Goal: Transaction & Acquisition: Download file/media

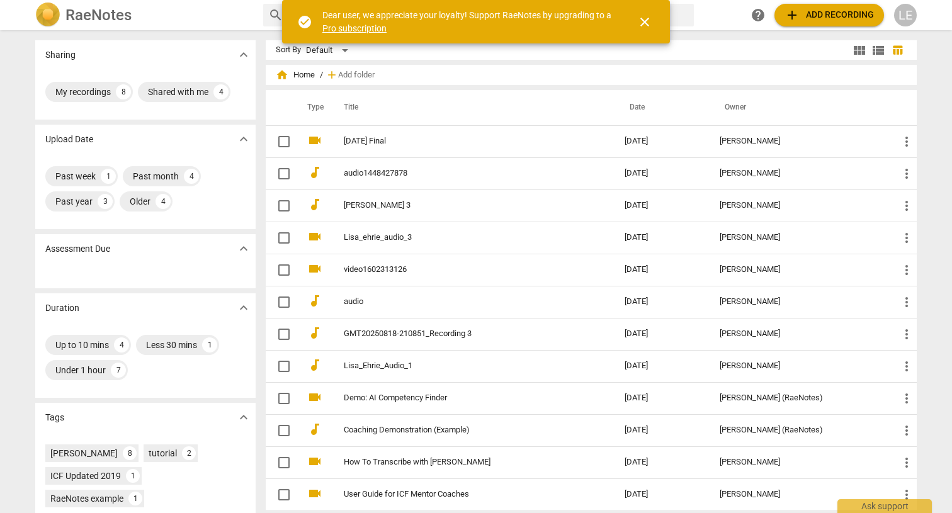
click at [90, 104] on div "My recordings 8 Shared with me 4" at bounding box center [145, 91] width 200 height 25
click at [90, 89] on div "My recordings" at bounding box center [82, 92] width 55 height 13
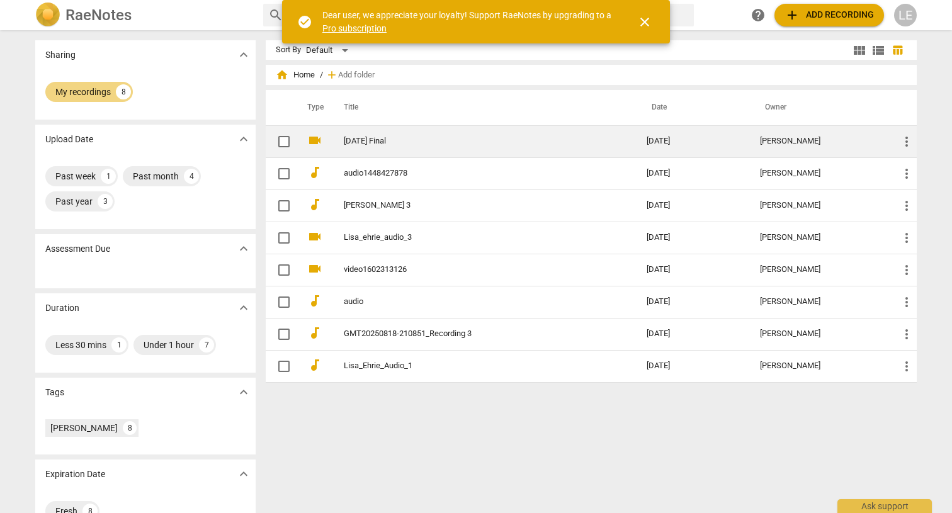
click at [478, 132] on td "[DATE] Final" at bounding box center [483, 141] width 308 height 32
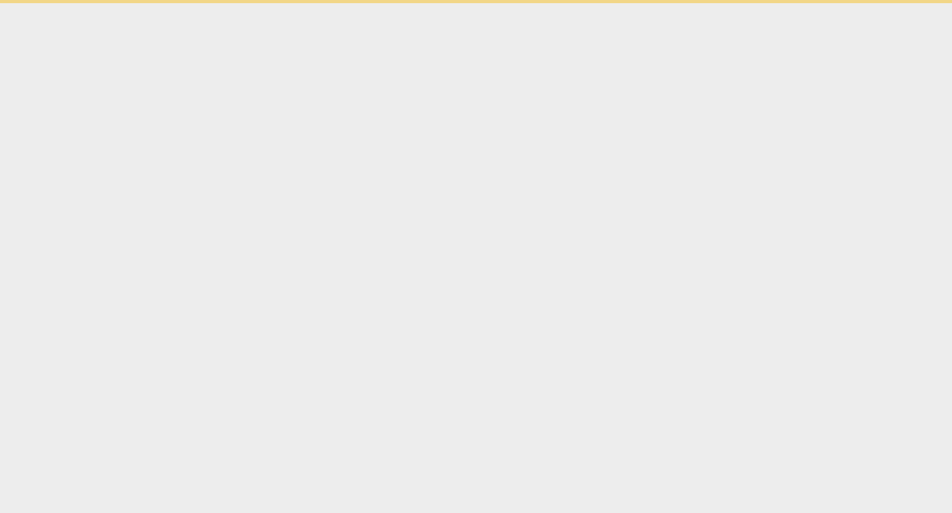
click at [478, 3] on html "check_circle Dear user, we appreciate your loyalty! Support RaeNotes by upgradi…" at bounding box center [476, 1] width 952 height 3
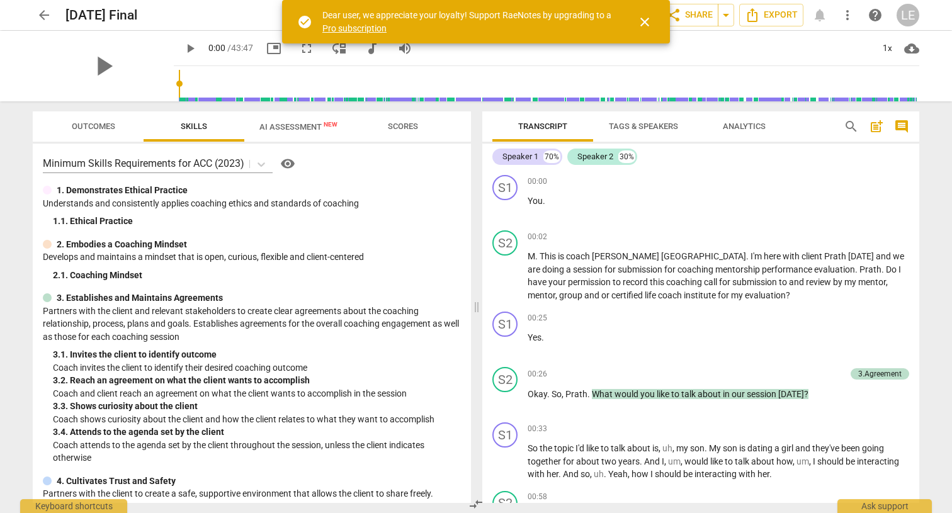
click at [736, 125] on span "Analytics" at bounding box center [744, 126] width 43 height 9
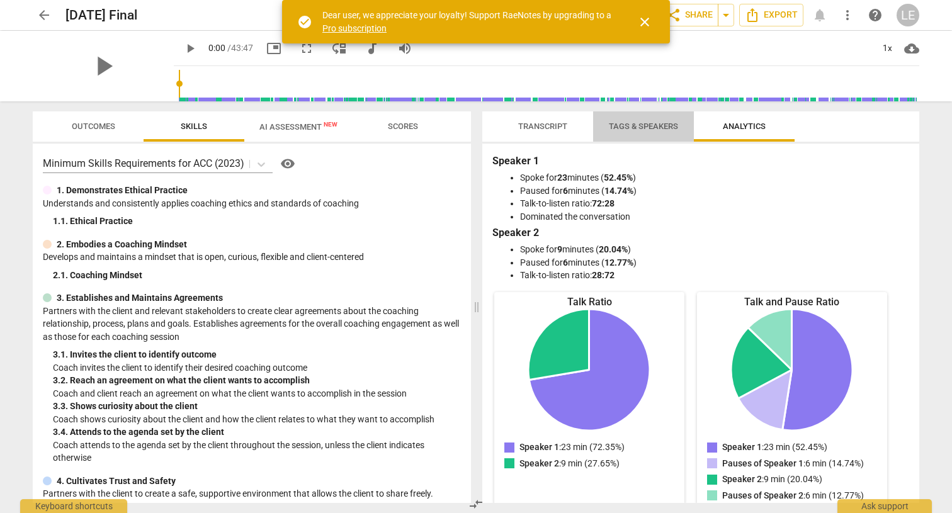
click at [642, 130] on span "Tags & Speakers" at bounding box center [643, 126] width 69 height 9
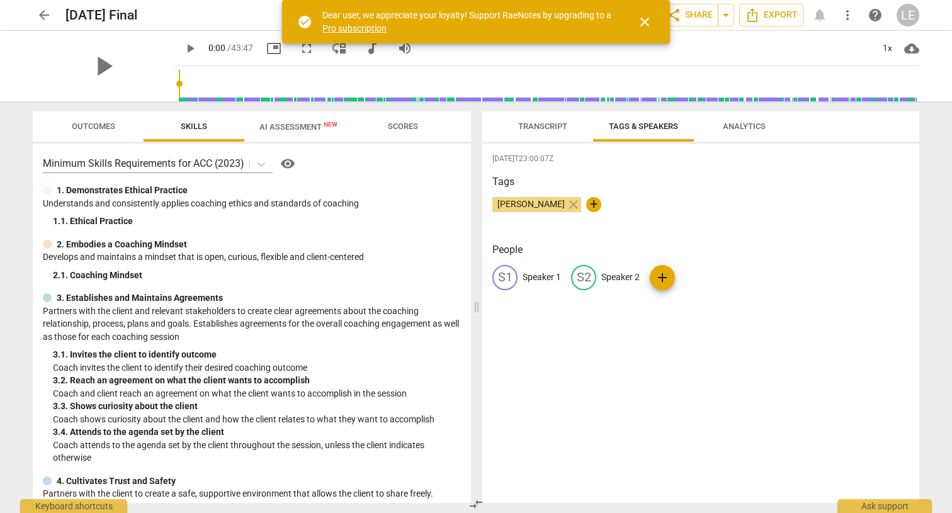
click at [561, 131] on span "Transcript" at bounding box center [542, 126] width 79 height 17
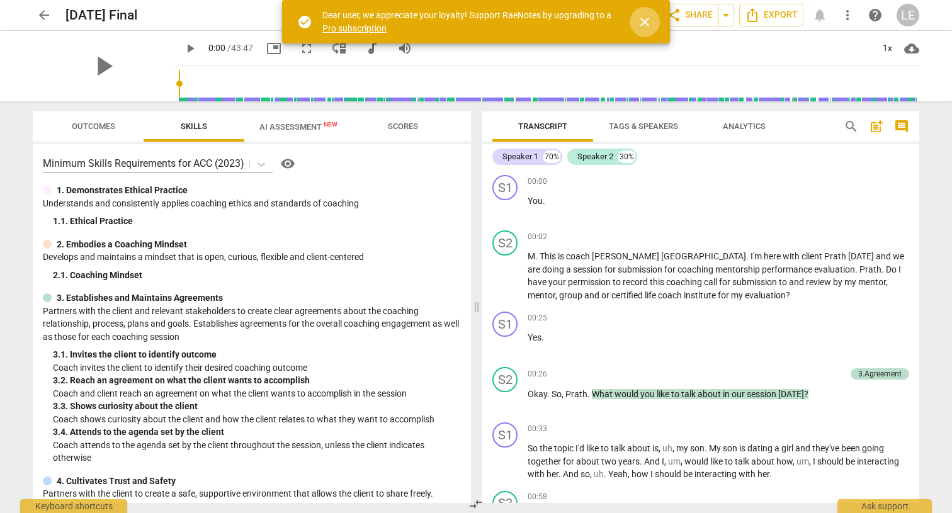
click at [643, 16] on span "close" at bounding box center [644, 21] width 15 height 15
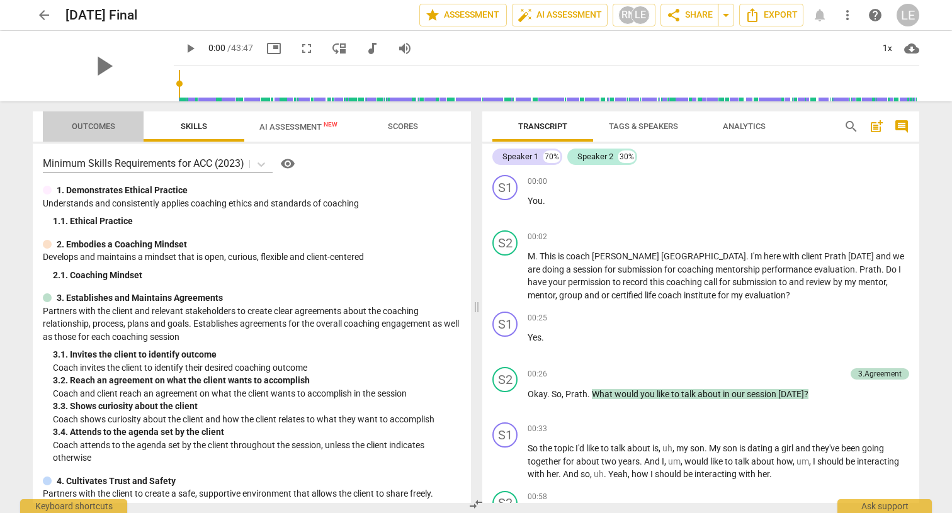
click at [103, 127] on span "Outcomes" at bounding box center [93, 126] width 43 height 9
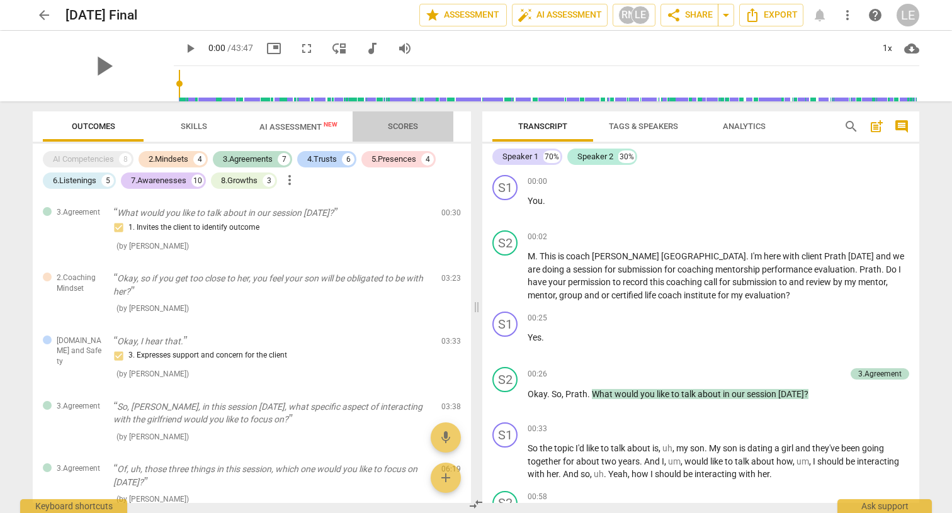
click at [406, 122] on span "Scores" at bounding box center [403, 126] width 30 height 9
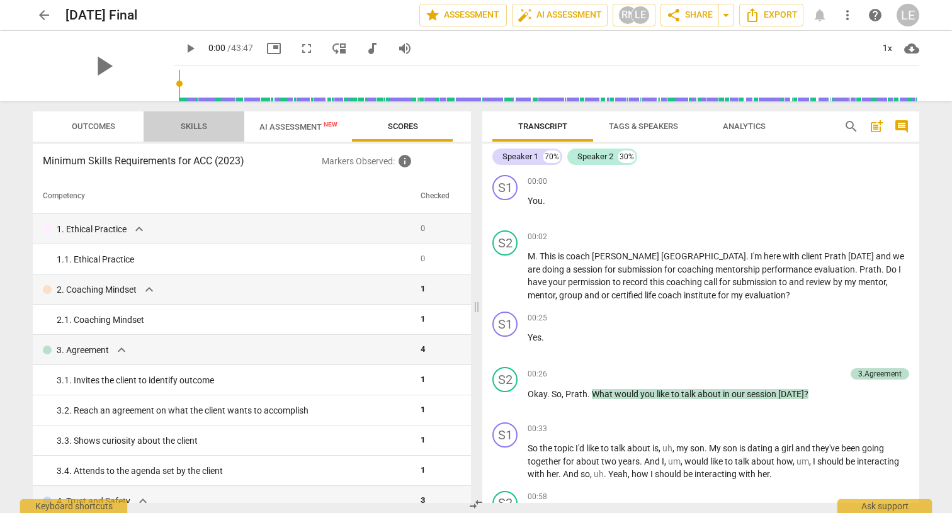
click at [191, 129] on span "Skills" at bounding box center [194, 126] width 26 height 9
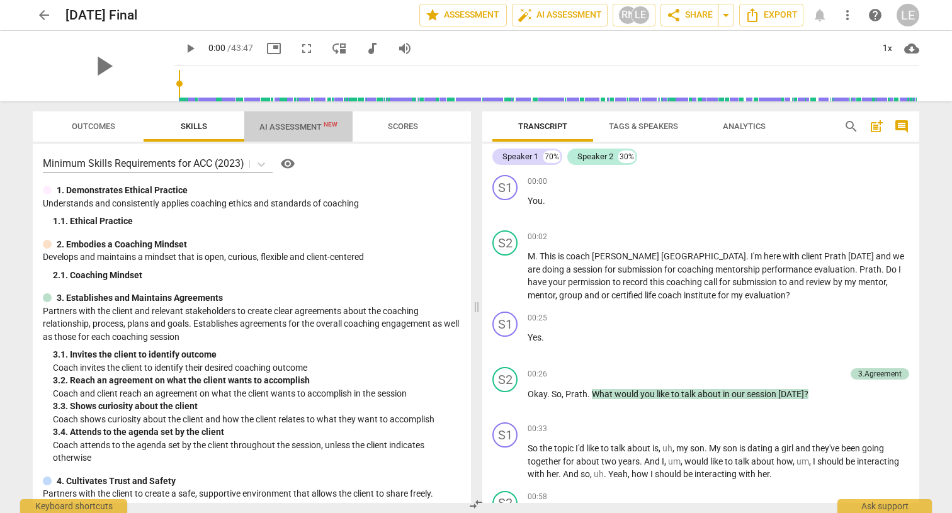
click at [284, 130] on span "AI Assessment New" at bounding box center [298, 126] width 78 height 9
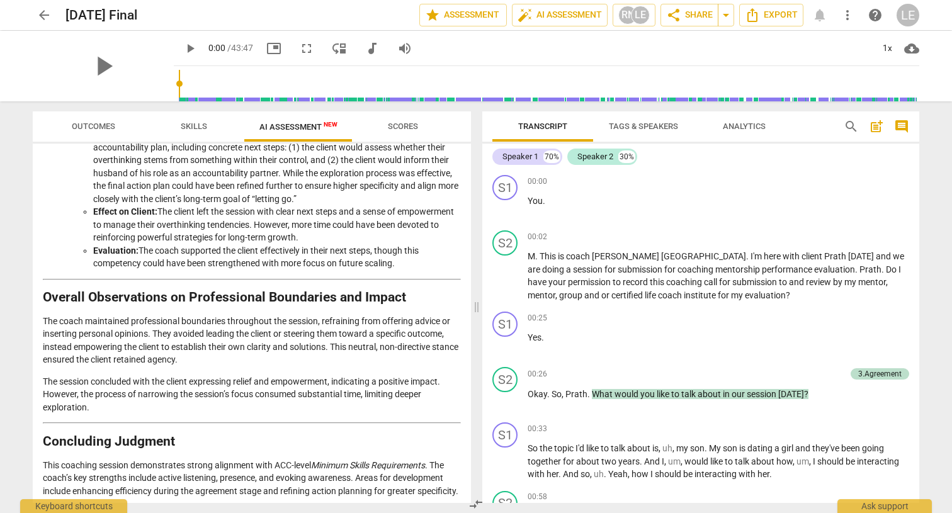
scroll to position [1776, 0]
click at [39, 18] on span "arrow_back" at bounding box center [44, 15] width 15 height 15
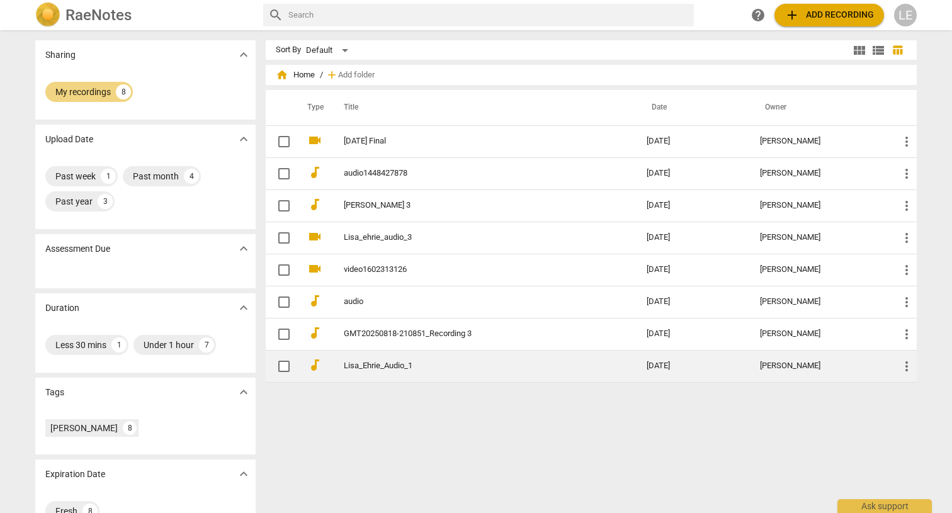
click at [467, 371] on td "Lisa_Ehrie_Audio_1" at bounding box center [483, 366] width 308 height 32
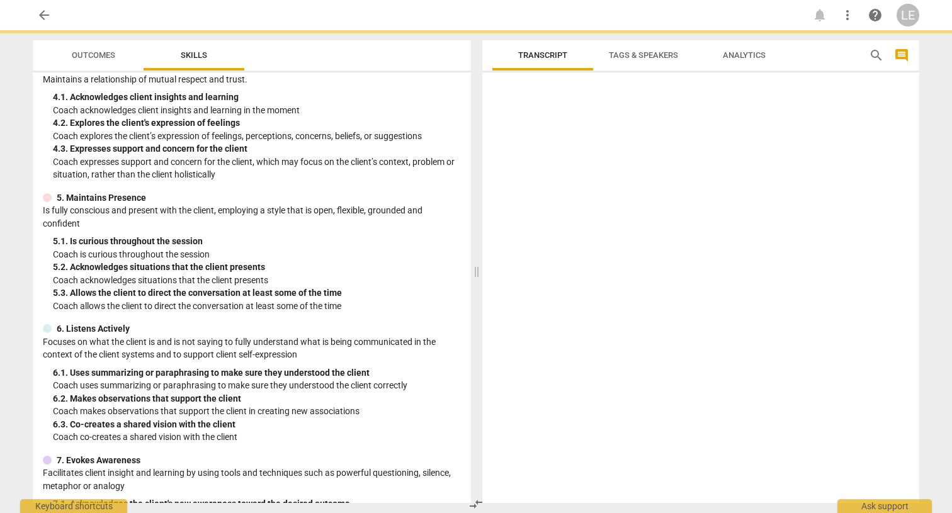
scroll to position [405, 0]
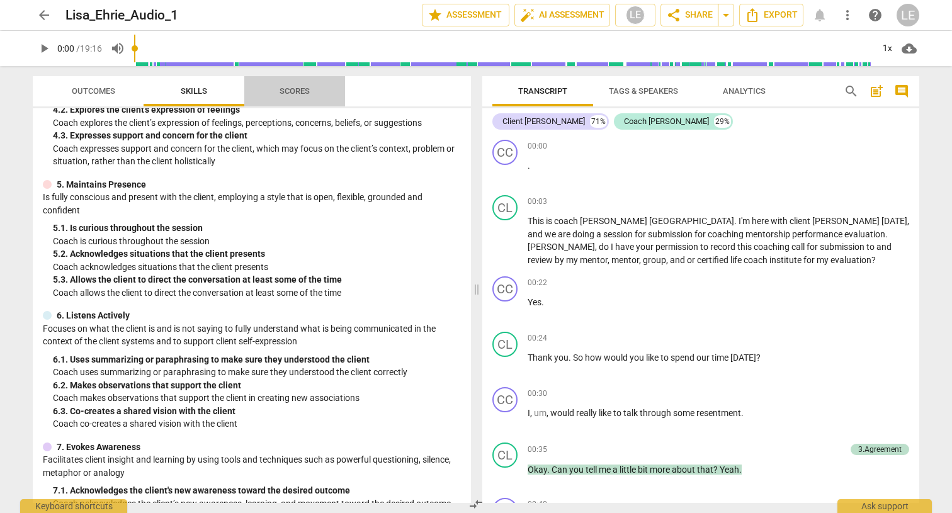
click at [297, 94] on span "Scores" at bounding box center [295, 90] width 30 height 9
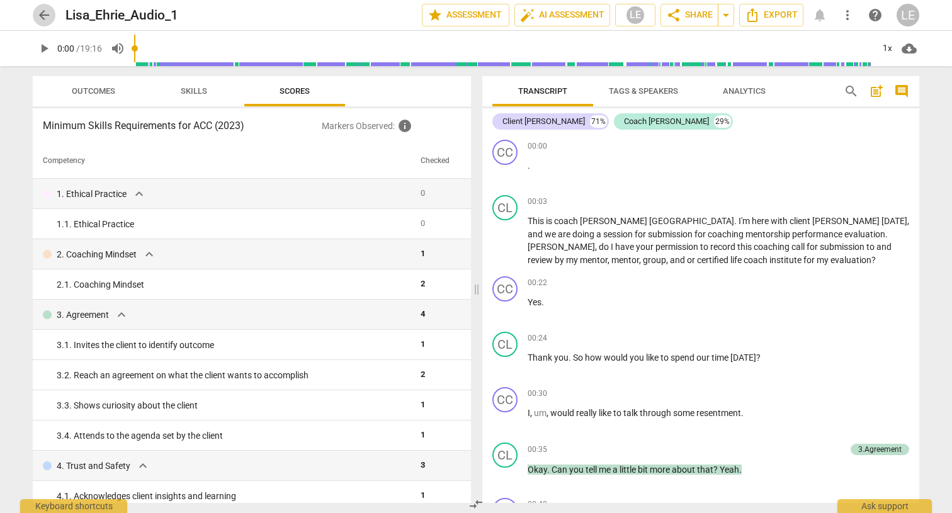
click at [47, 18] on span "arrow_back" at bounding box center [44, 15] width 15 height 15
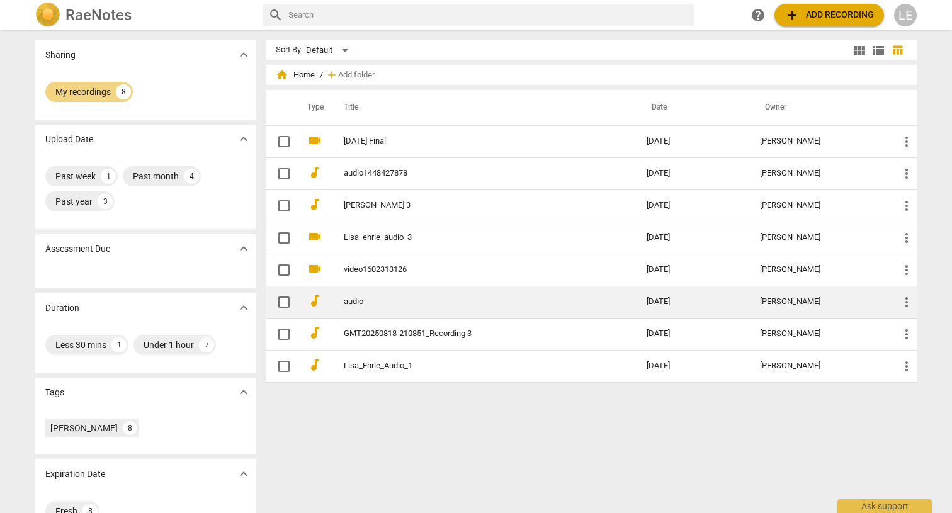
click at [421, 298] on link "audio" at bounding box center [472, 301] width 257 height 9
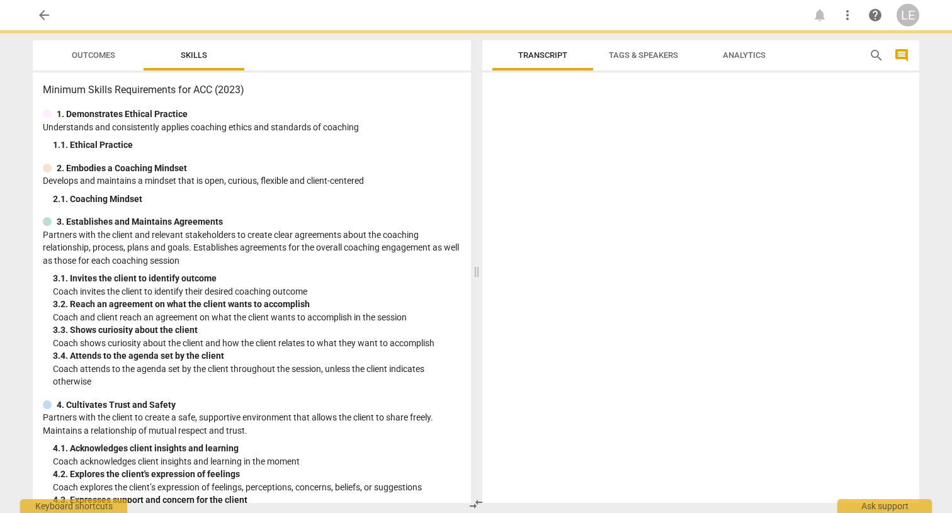
click at [421, 298] on div "3. 2. Reach an agreement on what the client wants to accomplish" at bounding box center [257, 304] width 408 height 13
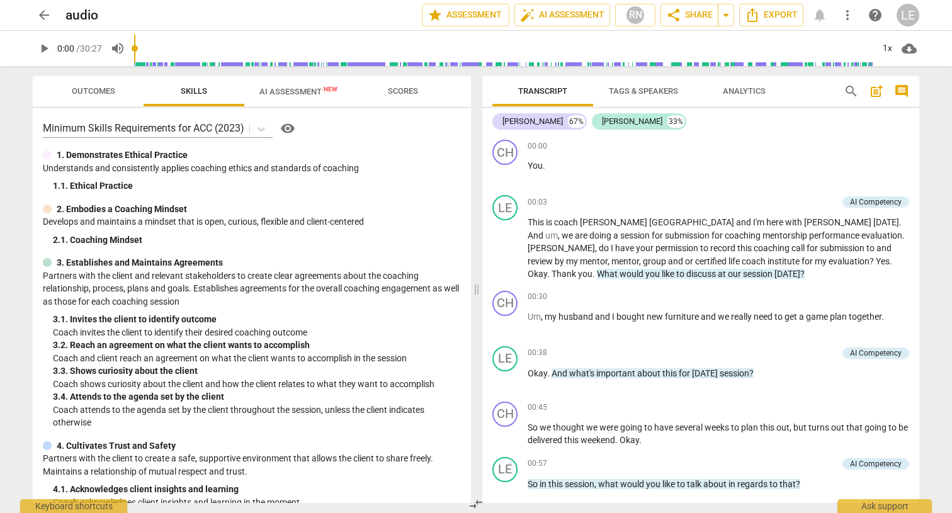
click at [305, 90] on span "AI Assessment New" at bounding box center [298, 91] width 78 height 9
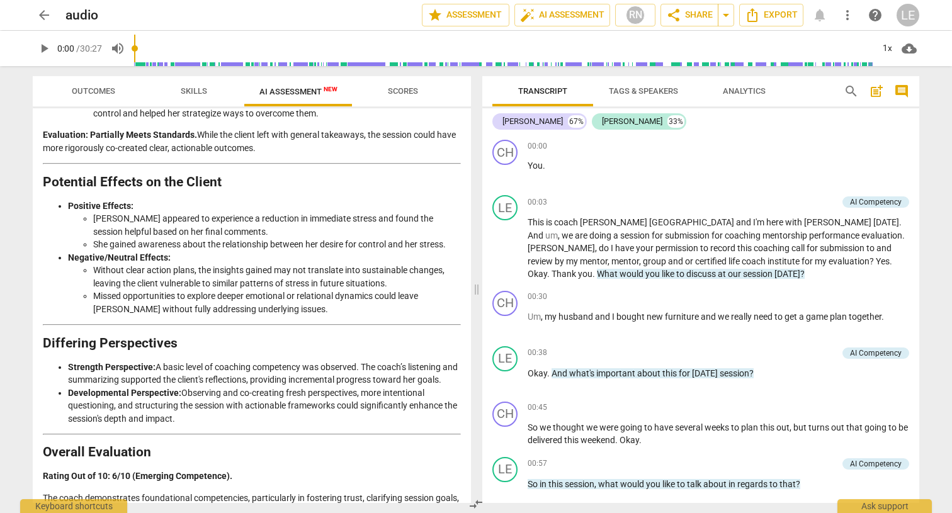
scroll to position [2085, 0]
click at [44, 18] on span "arrow_back" at bounding box center [44, 15] width 15 height 15
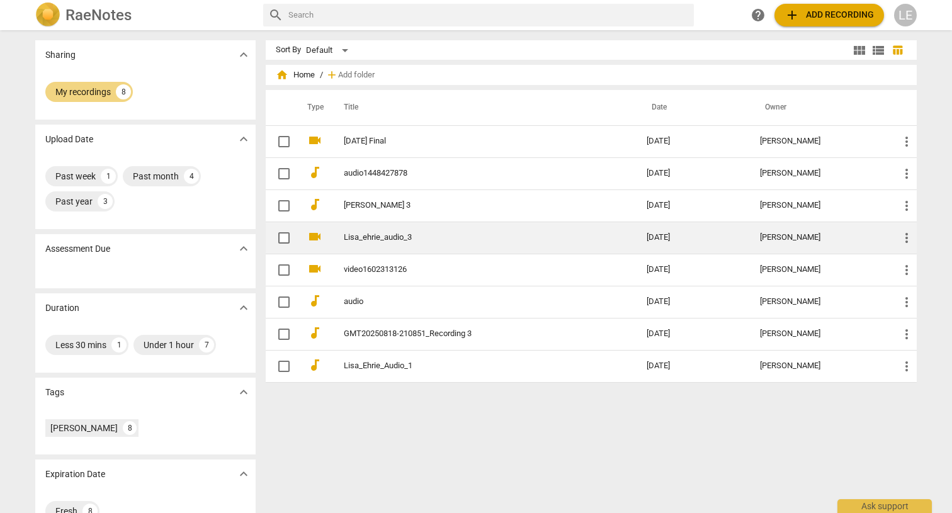
click at [455, 227] on td "Lisa_ehrie_audio_3" at bounding box center [483, 238] width 308 height 32
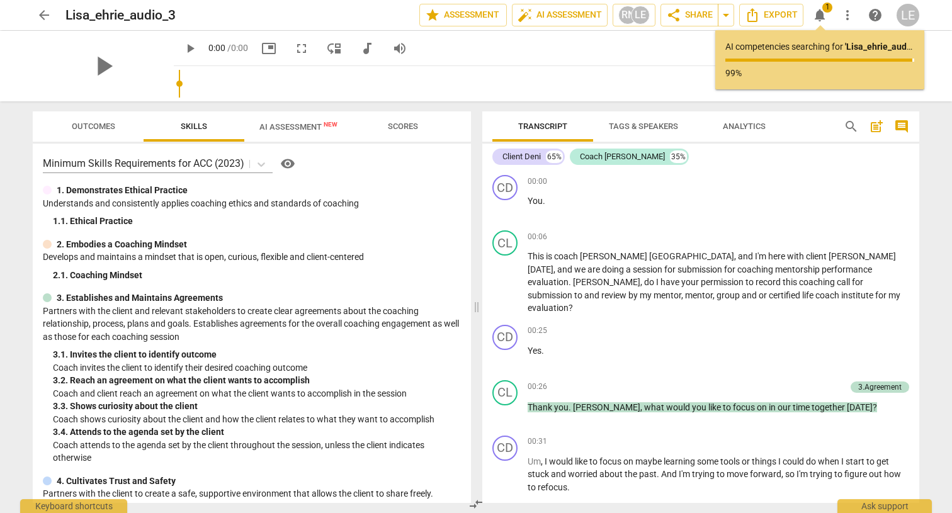
click at [295, 122] on span "AI Assessment New" at bounding box center [298, 126] width 78 height 9
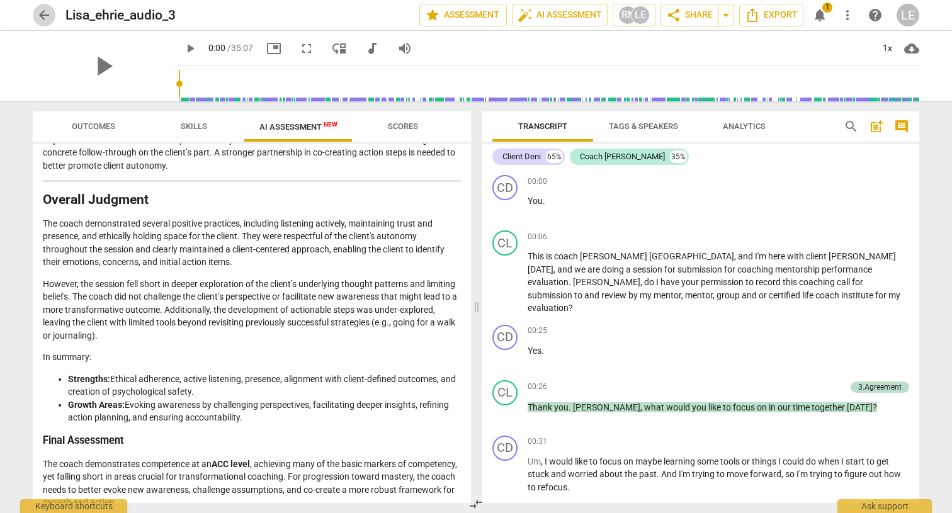
click at [40, 18] on span "arrow_back" at bounding box center [44, 15] width 15 height 15
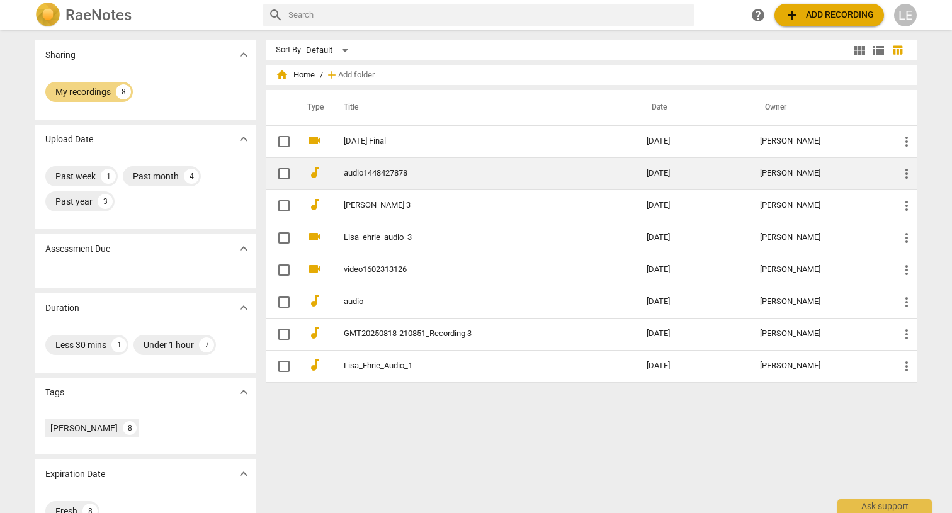
click at [471, 172] on link "audio1448427878" at bounding box center [472, 173] width 257 height 9
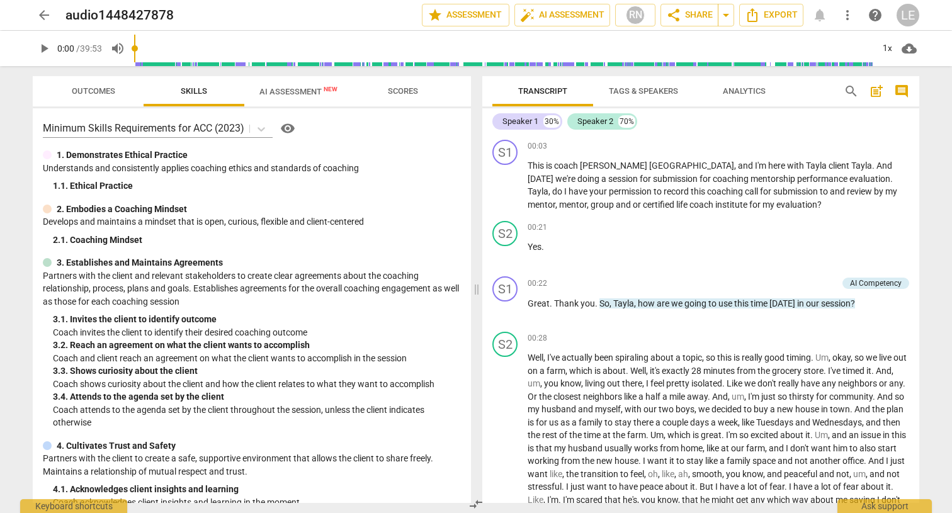
click at [290, 97] on span "AI Assessment New" at bounding box center [298, 91] width 108 height 19
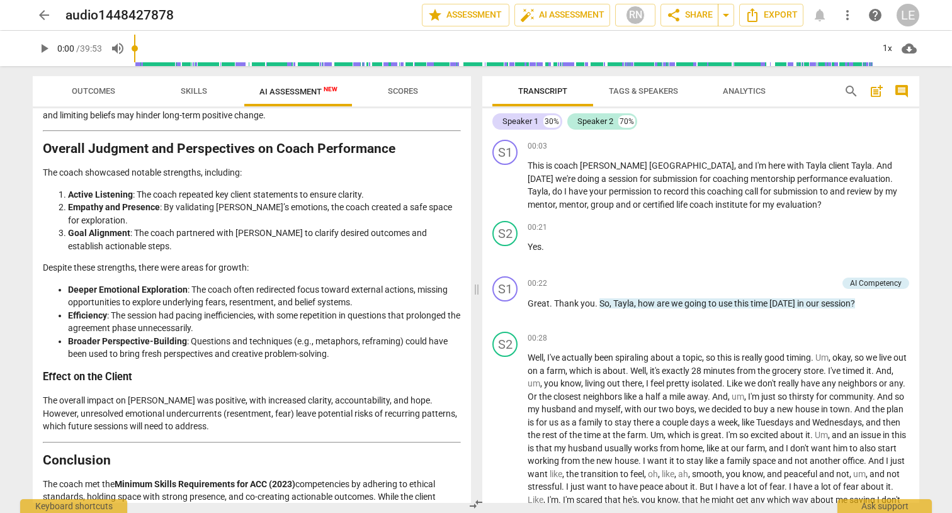
scroll to position [2263, 0]
click at [45, 16] on span "arrow_back" at bounding box center [44, 15] width 15 height 15
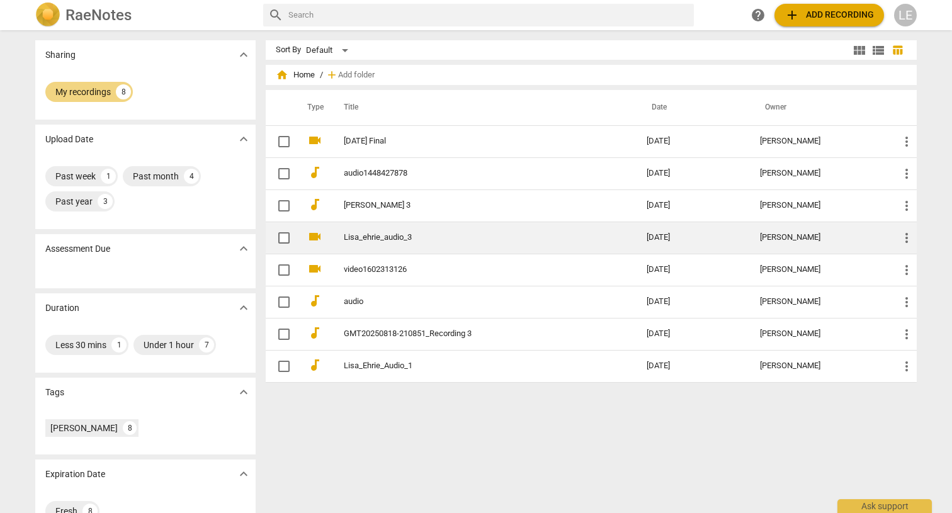
click at [387, 239] on link "Lisa_ehrie_audio_3" at bounding box center [472, 237] width 257 height 9
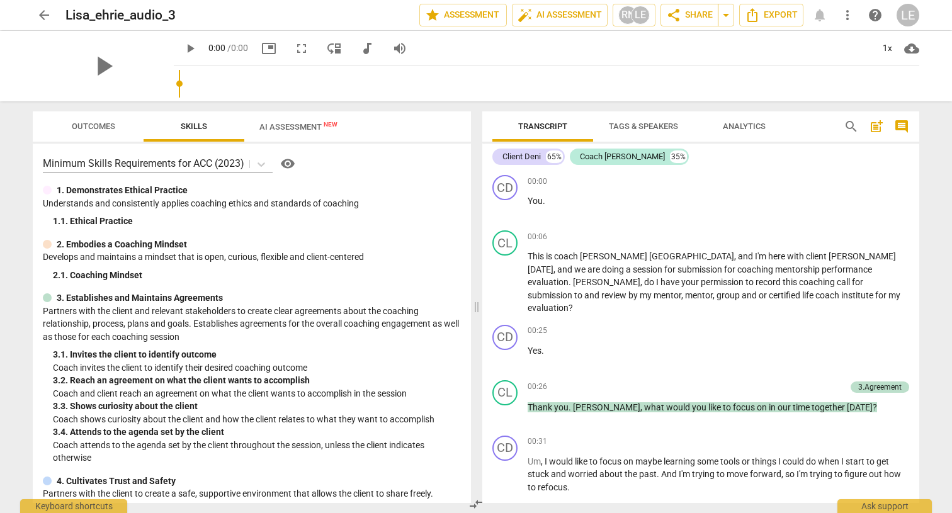
click at [300, 127] on span "AI Assessment New" at bounding box center [298, 126] width 78 height 9
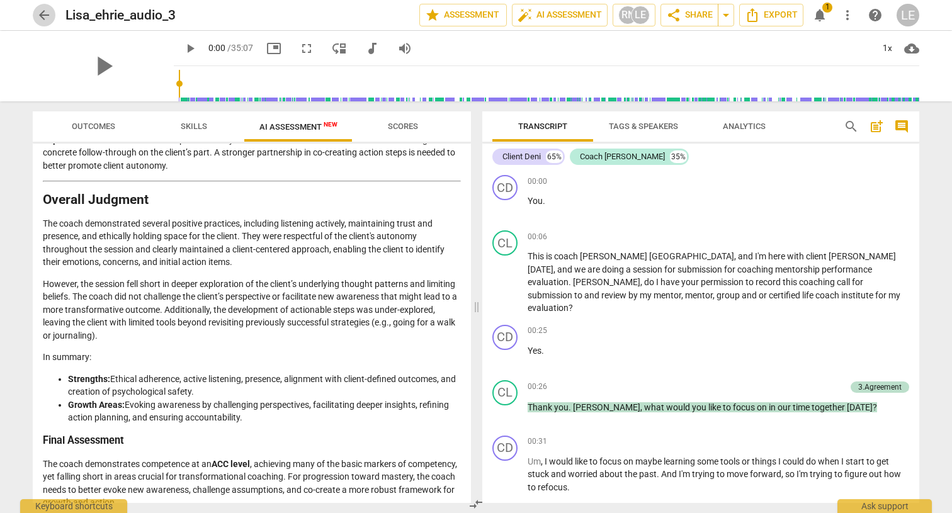
click at [44, 18] on span "arrow_back" at bounding box center [44, 15] width 15 height 15
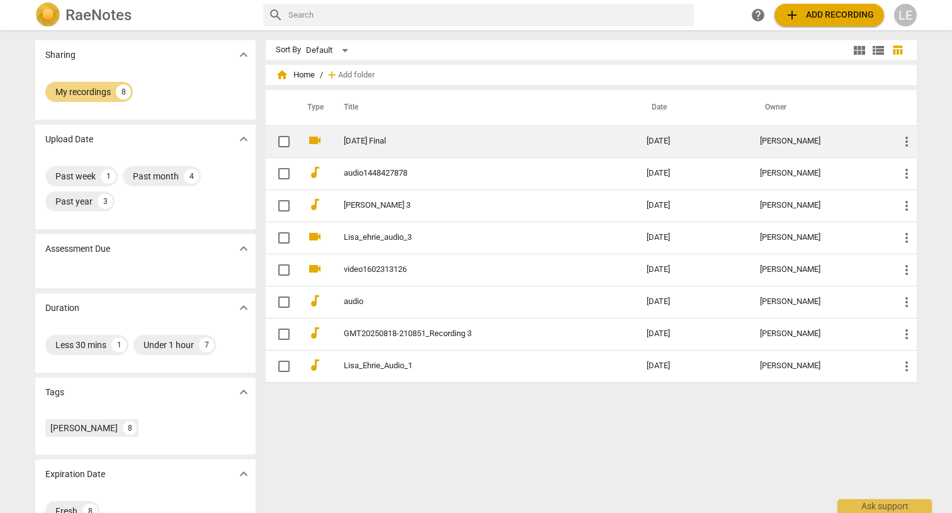
click at [400, 135] on td "[DATE] Final" at bounding box center [483, 141] width 308 height 32
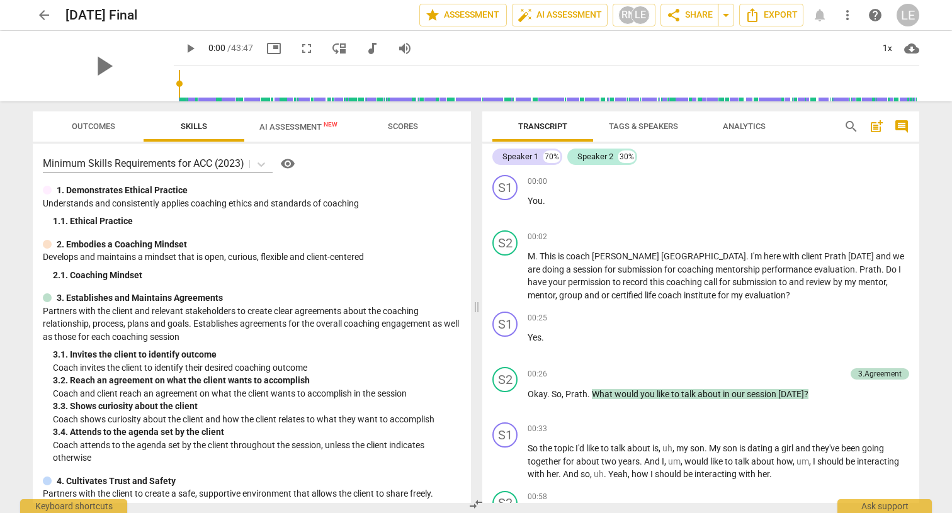
click at [296, 125] on span "AI Assessment New" at bounding box center [298, 126] width 78 height 9
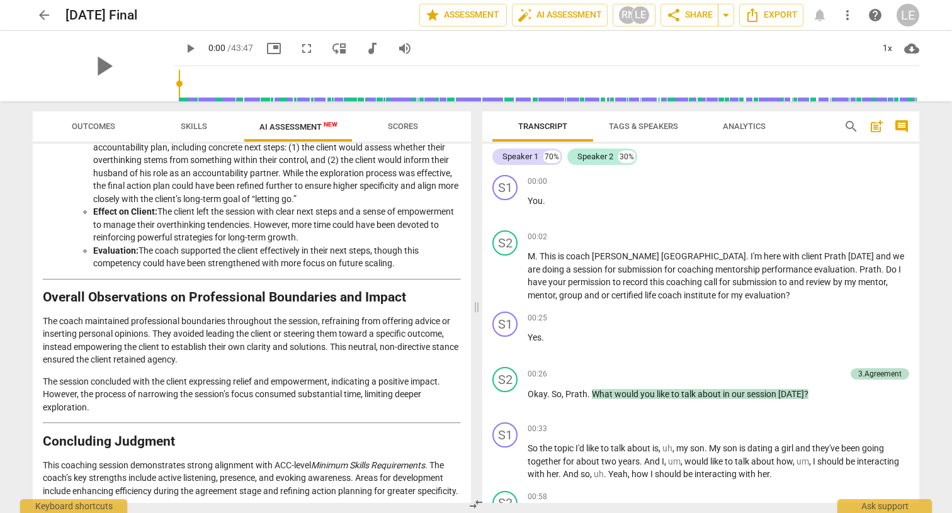
scroll to position [1776, 0]
click at [40, 14] on span "arrow_back" at bounding box center [44, 15] width 15 height 15
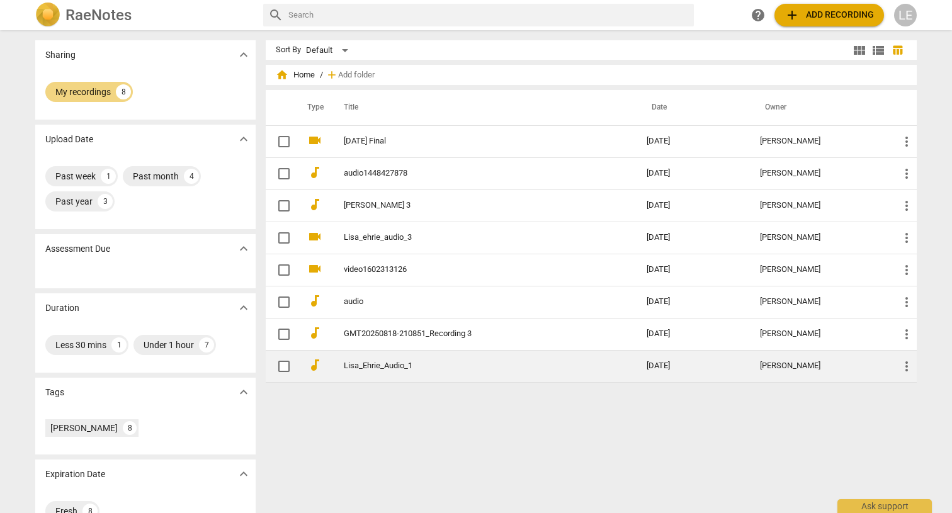
click at [495, 361] on td "Lisa_Ehrie_Audio_1" at bounding box center [483, 366] width 308 height 32
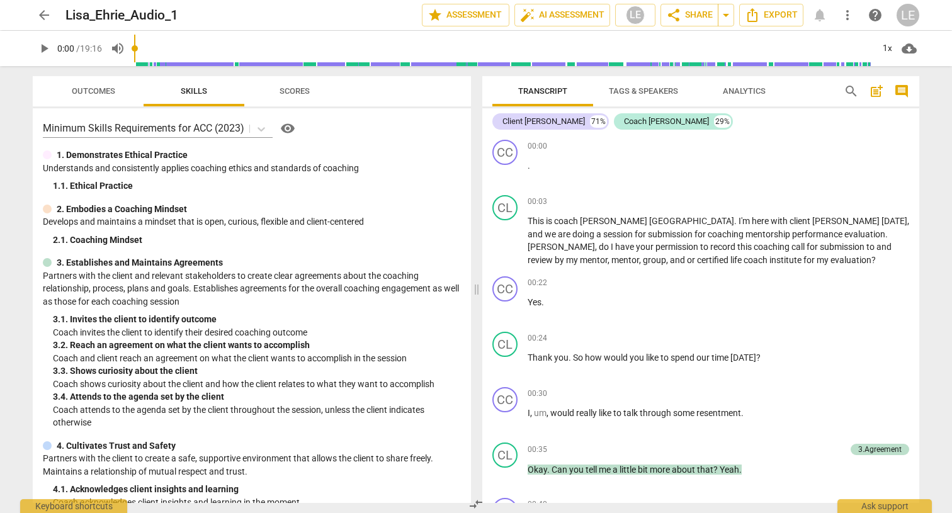
click at [48, 12] on span "arrow_back" at bounding box center [44, 15] width 15 height 15
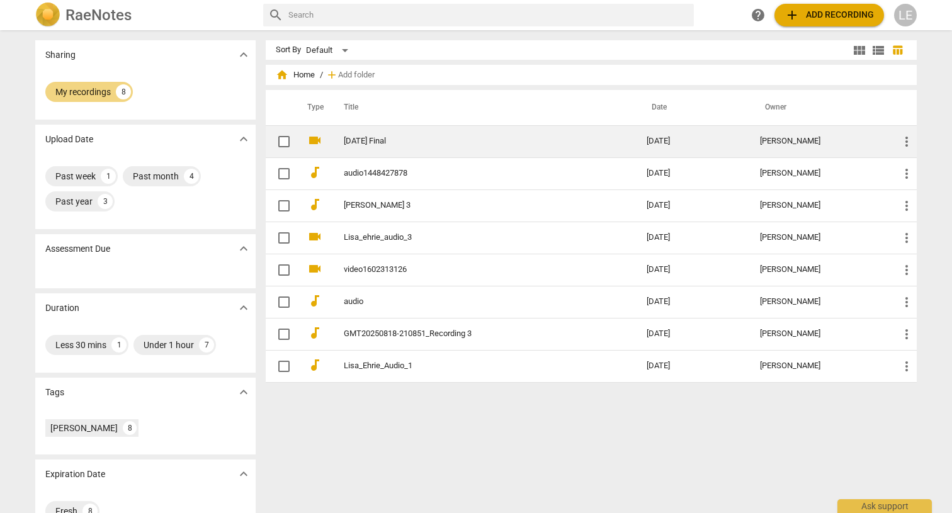
click at [396, 135] on td "[DATE] Final" at bounding box center [483, 141] width 308 height 32
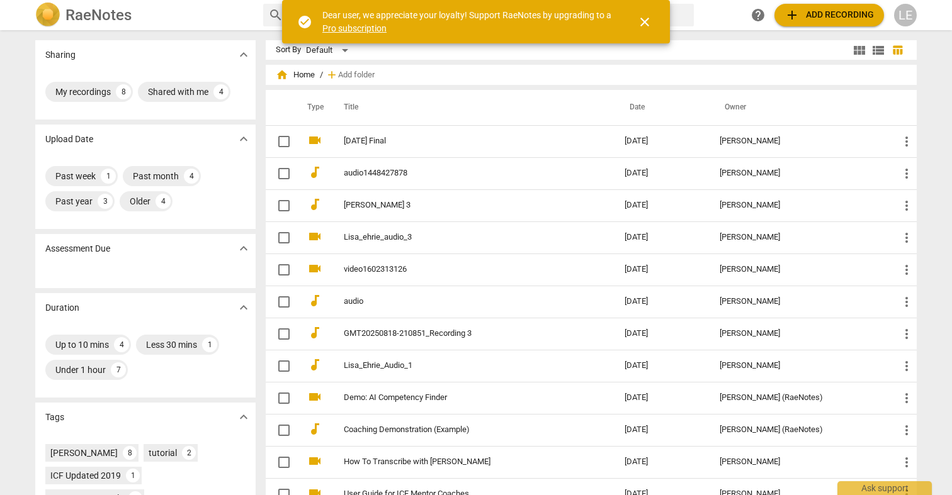
click at [89, 102] on div "My recordings 8 Shared with me 4" at bounding box center [145, 91] width 200 height 25
click at [87, 95] on div "My recordings" at bounding box center [82, 92] width 55 height 13
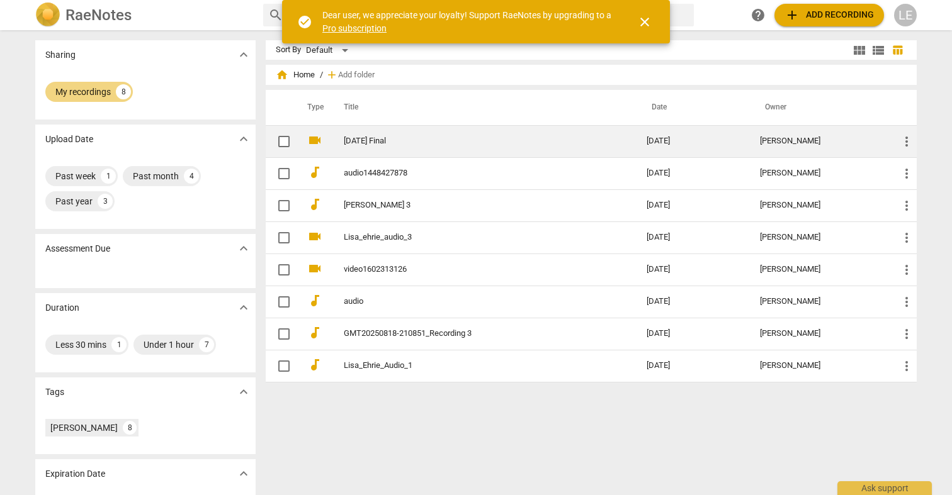
click at [394, 135] on td "[DATE] Final" at bounding box center [483, 141] width 308 height 32
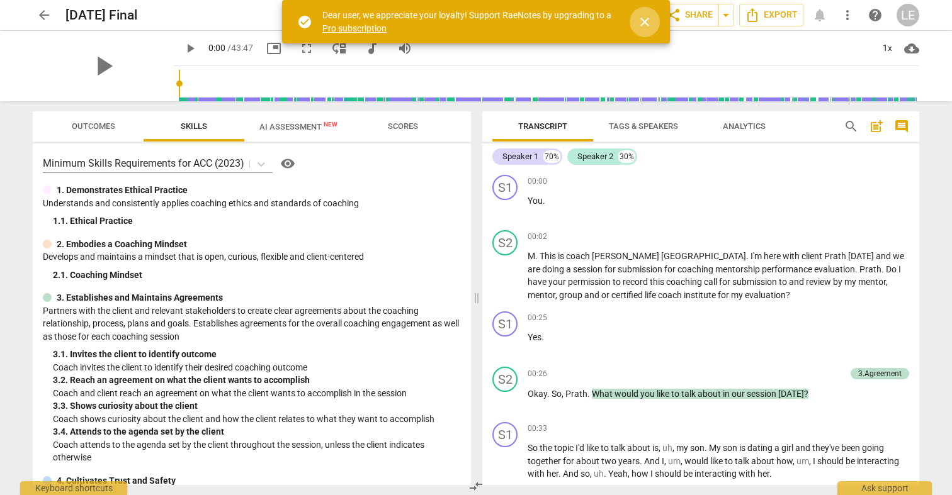
click at [643, 23] on span "close" at bounding box center [644, 21] width 15 height 15
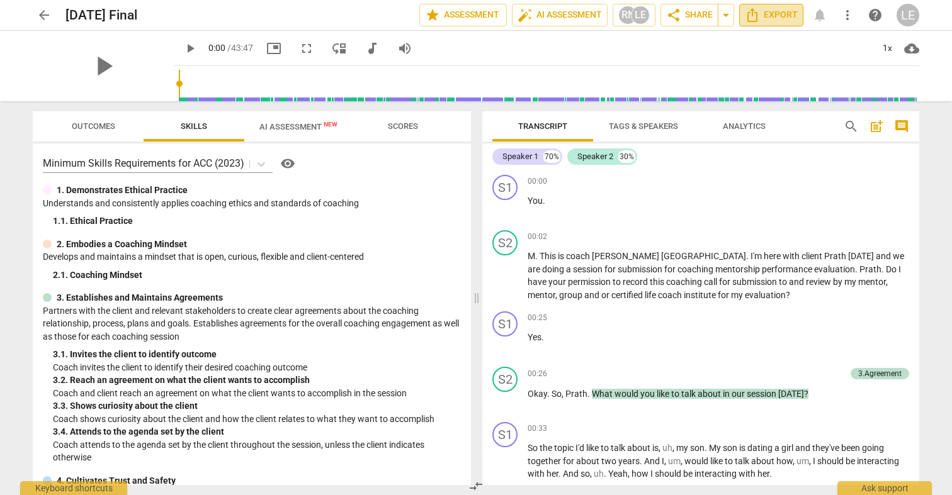
click at [761, 11] on span "Export" at bounding box center [771, 15] width 53 height 15
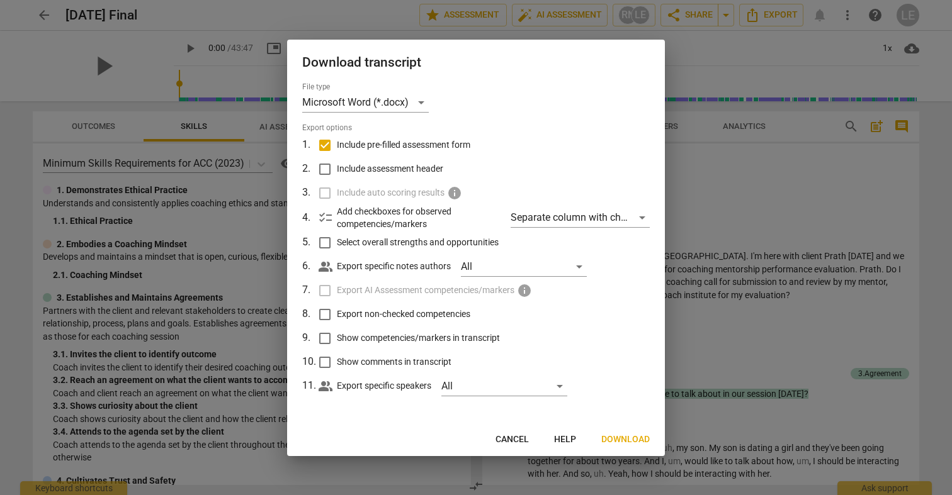
click at [624, 435] on span "Download" at bounding box center [625, 440] width 48 height 13
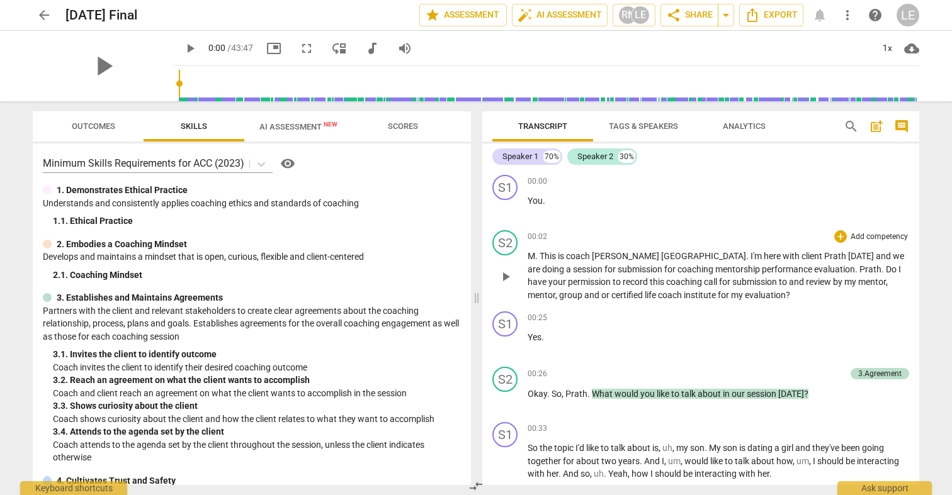
click at [824, 258] on span "Prath" at bounding box center [836, 256] width 24 height 10
click at [839, 237] on div "+" at bounding box center [840, 236] width 13 height 13
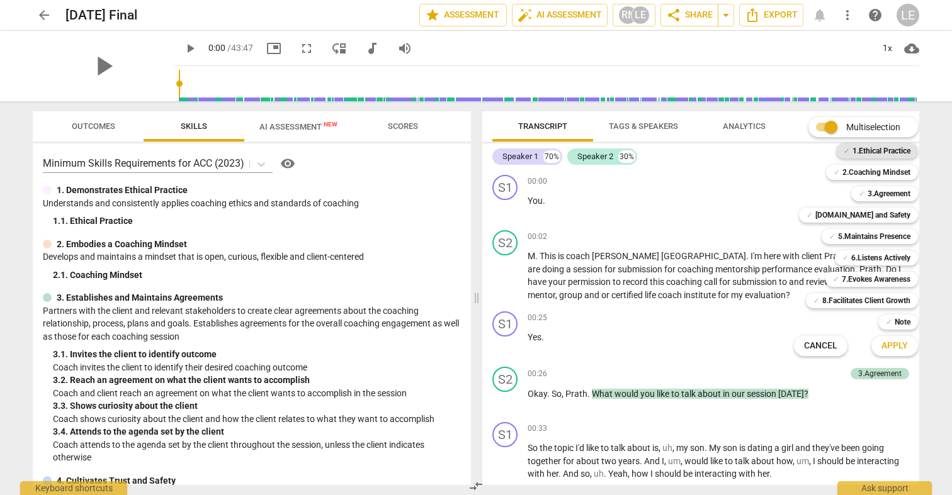
click at [849, 148] on div "✓ 1.Ethical Practice" at bounding box center [877, 151] width 82 height 15
click at [895, 342] on span "Apply" at bounding box center [894, 346] width 26 height 13
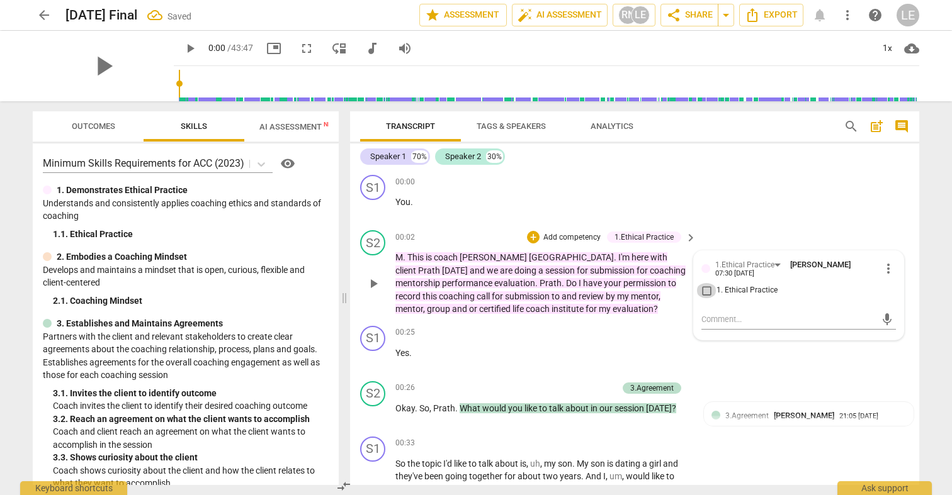
click at [703, 291] on input "1. Ethical Practice" at bounding box center [706, 290] width 20 height 15
checkbox input "true"
click at [643, 312] on p "M . This is coach Lisa Erie . I'm here with client Prath today and we are doing…" at bounding box center [542, 283] width 295 height 65
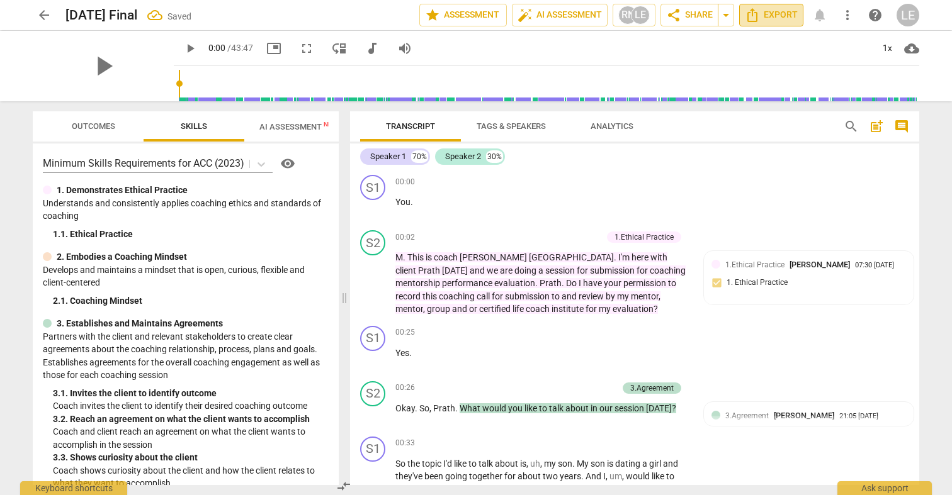
click at [766, 15] on span "Export" at bounding box center [771, 15] width 53 height 15
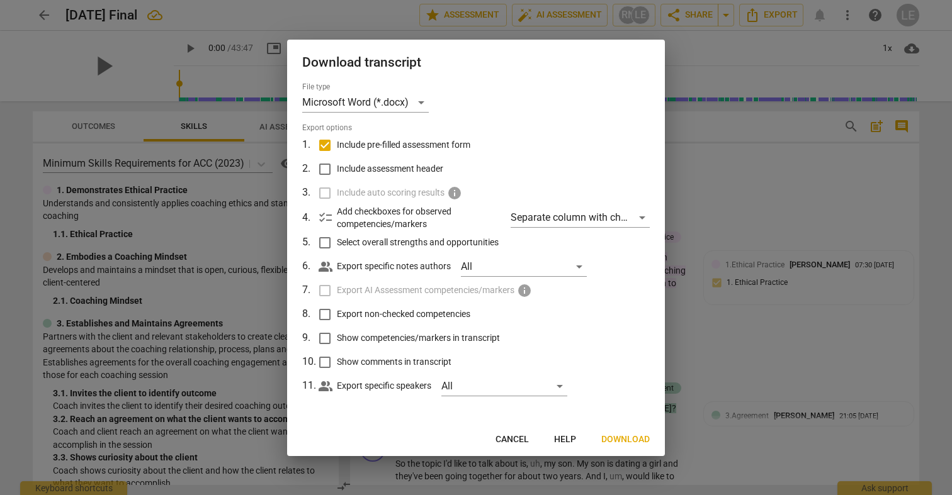
click at [324, 173] on input "Include assessment header" at bounding box center [325, 169] width 24 height 24
checkbox input "true"
click at [325, 242] on input "Select overall strengths and opportunities" at bounding box center [325, 243] width 24 height 24
checkbox input "true"
click at [326, 339] on input "Show competencies/markers in transcript" at bounding box center [325, 339] width 24 height 24
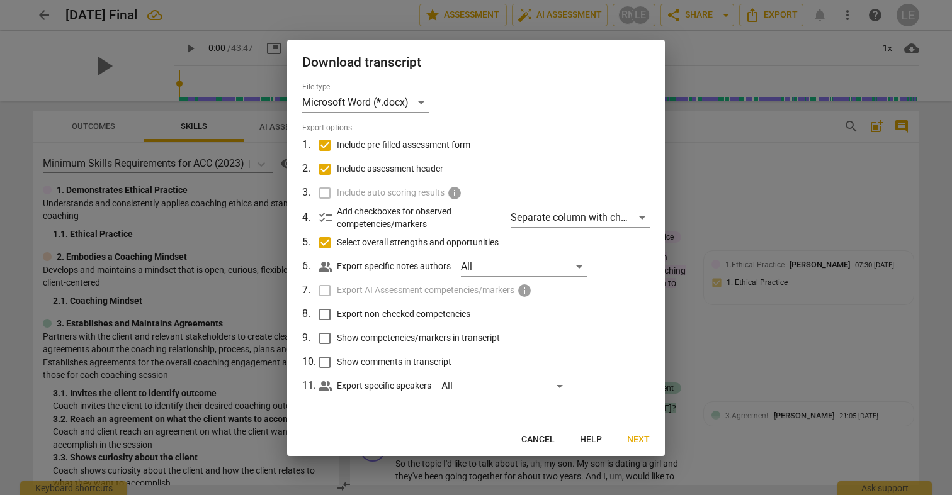
checkbox input "true"
click at [323, 363] on input "Show comments in transcript" at bounding box center [325, 363] width 24 height 24
checkbox input "true"
click at [633, 431] on button "Next" at bounding box center [638, 440] width 43 height 23
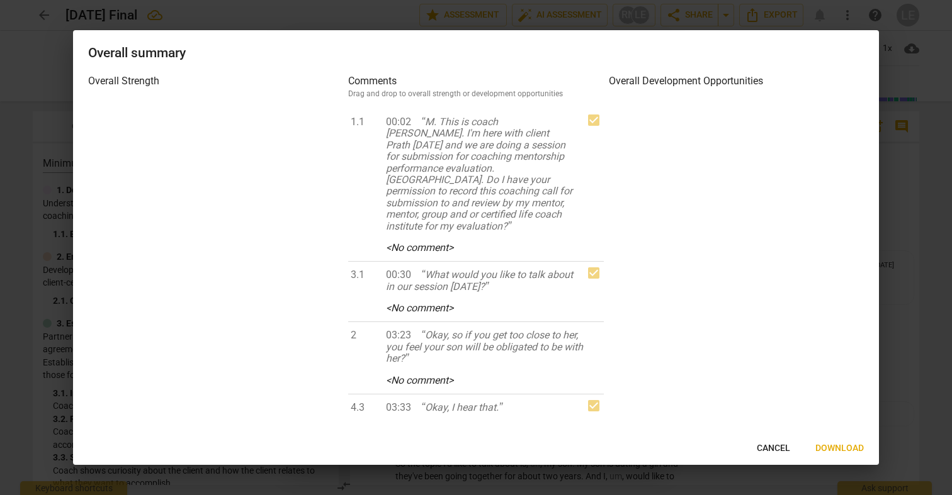
click at [820, 448] on span "Download" at bounding box center [839, 449] width 48 height 13
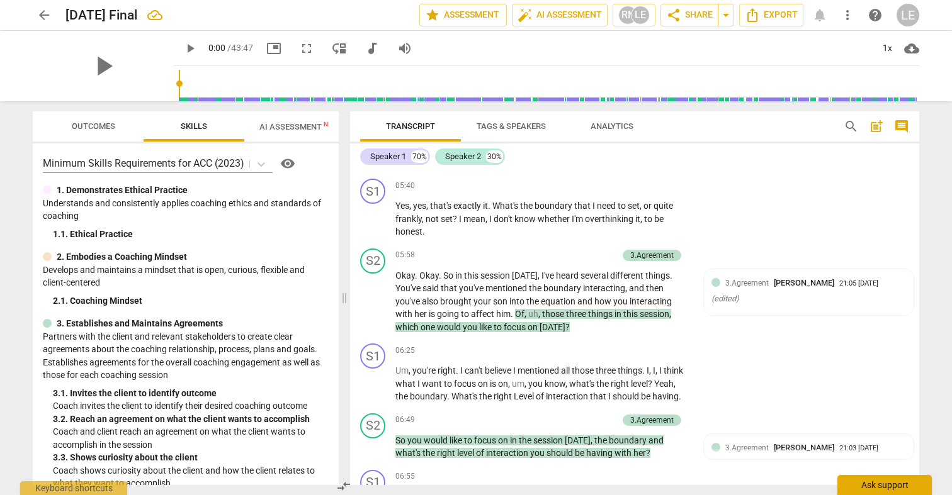
scroll to position [1419, 0]
